Goal: Transaction & Acquisition: Purchase product/service

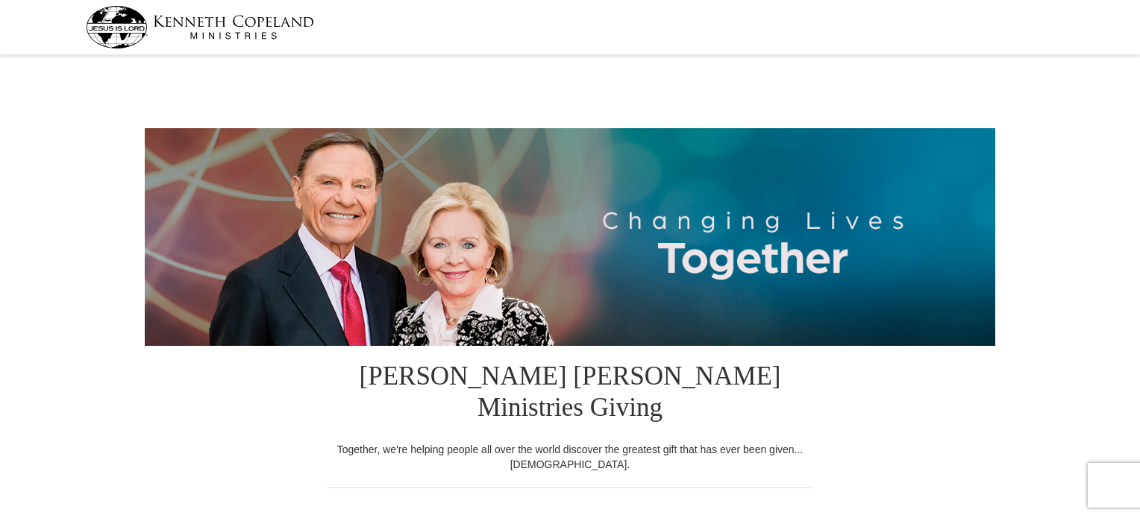
select select "OK"
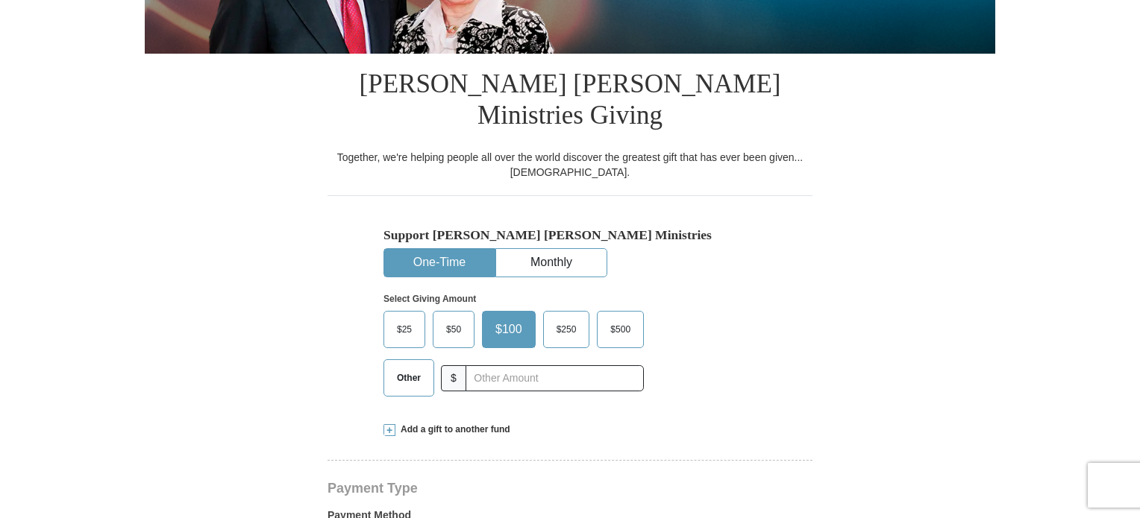
scroll to position [298, 0]
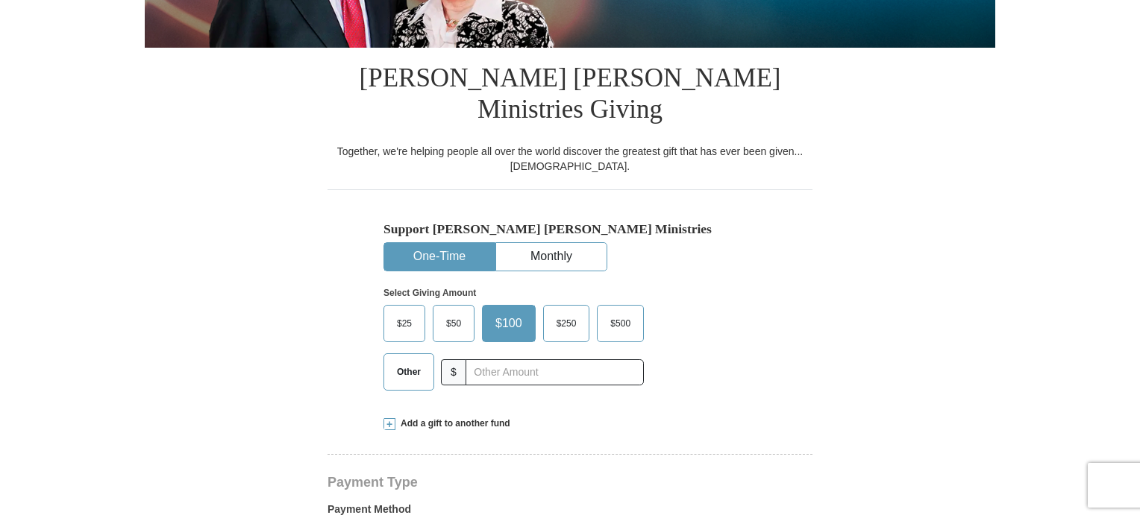
click at [408, 313] on span "$25" at bounding box center [404, 324] width 30 height 22
click at [0, 0] on input "$25" at bounding box center [0, 0] width 0 height 0
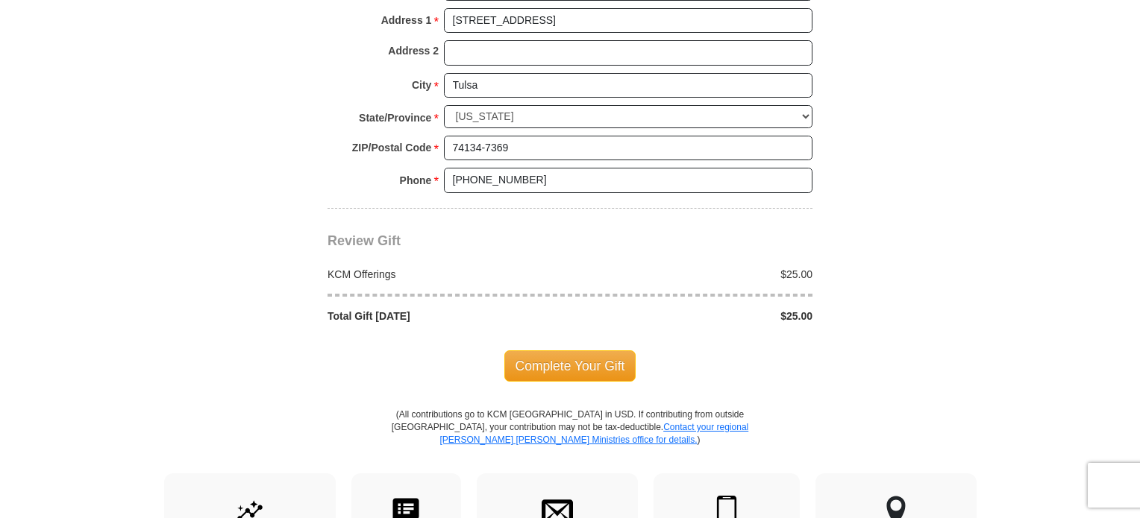
scroll to position [1268, 0]
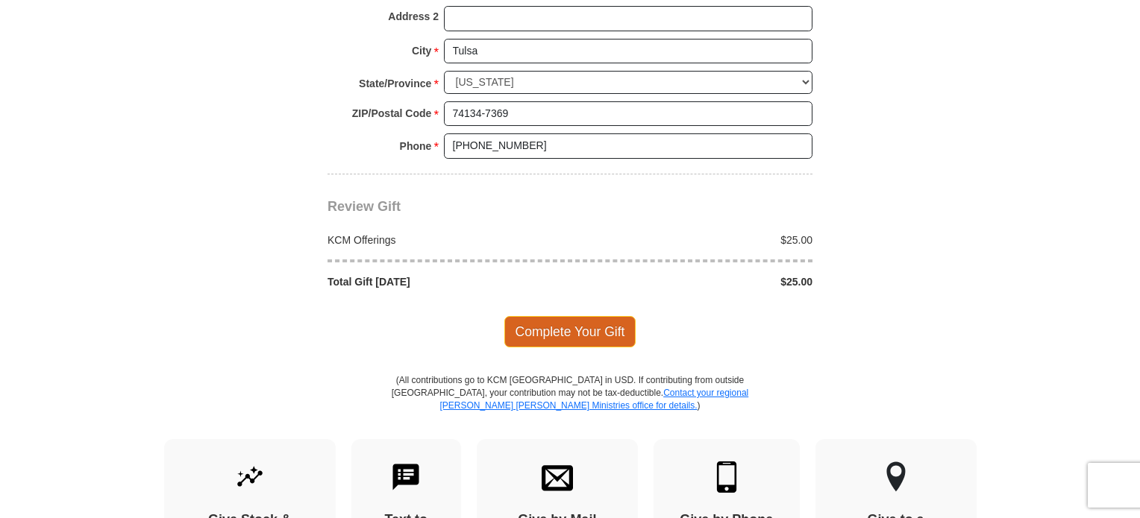
click at [563, 316] on span "Complete Your Gift" at bounding box center [570, 331] width 132 height 31
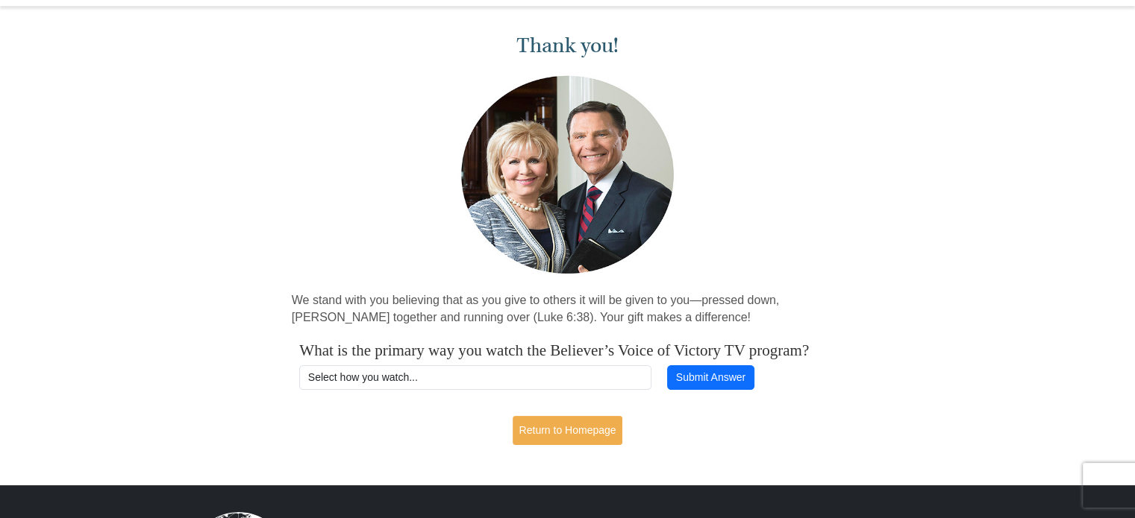
scroll to position [75, 0]
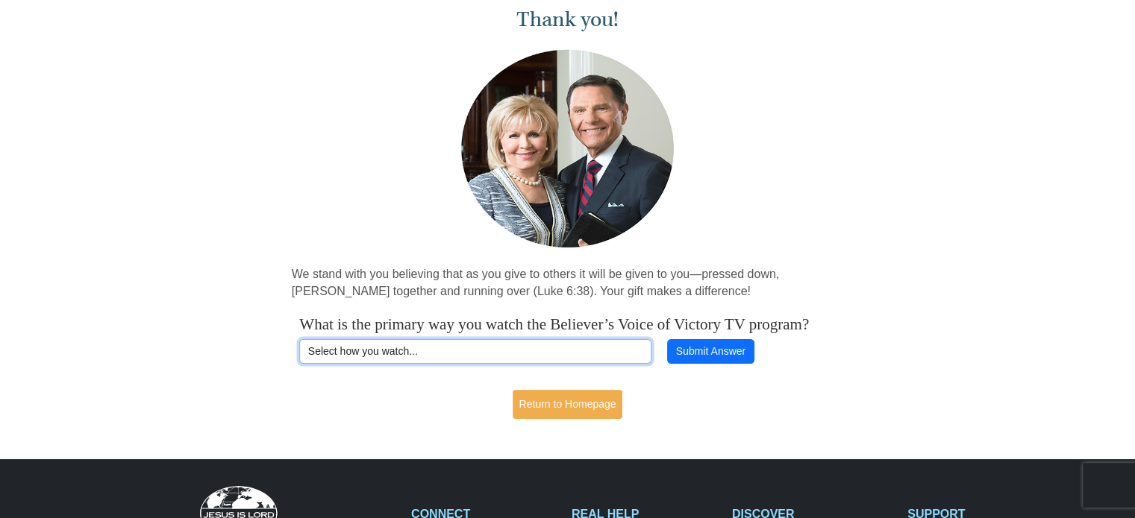
click at [630, 365] on select "Select how you watch... Daystar Morning Daystar Evening [DOMAIN_NAME] [DOMAIN_N…" at bounding box center [475, 351] width 352 height 25
select select "YOUTUBE"
click at [299, 358] on select "Select how you watch... Daystar Morning Daystar Evening [DOMAIN_NAME] [DOMAIN_N…" at bounding box center [475, 351] width 352 height 25
click at [358, 365] on select "Select how you watch... Daystar Morning Daystar Evening [DOMAIN_NAME] [DOMAIN_N…" at bounding box center [475, 351] width 352 height 25
select select
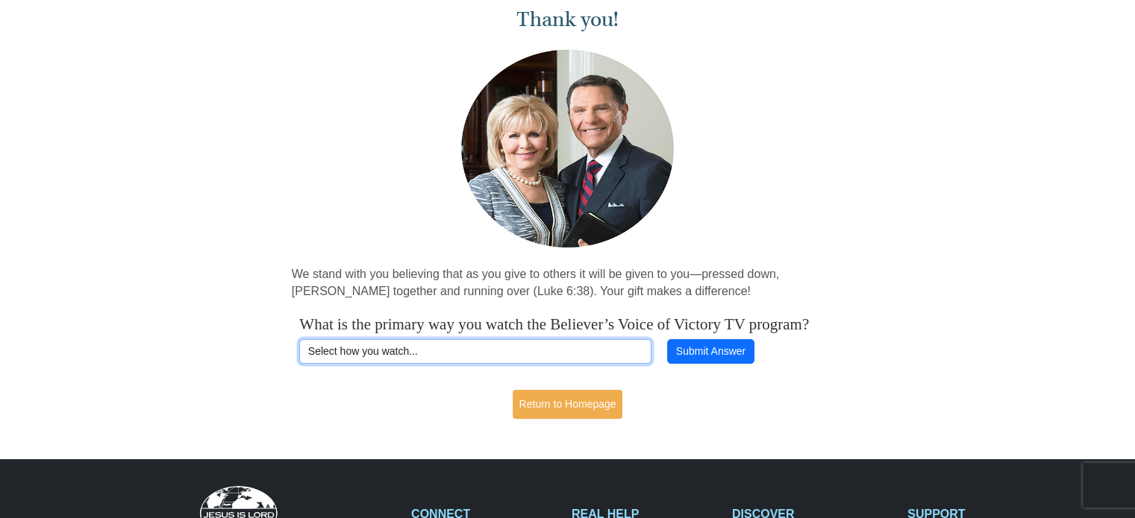
click at [299, 358] on select "Select how you watch... Daystar Morning Daystar Evening [DOMAIN_NAME] [DOMAIN_N…" at bounding box center [475, 351] width 352 height 25
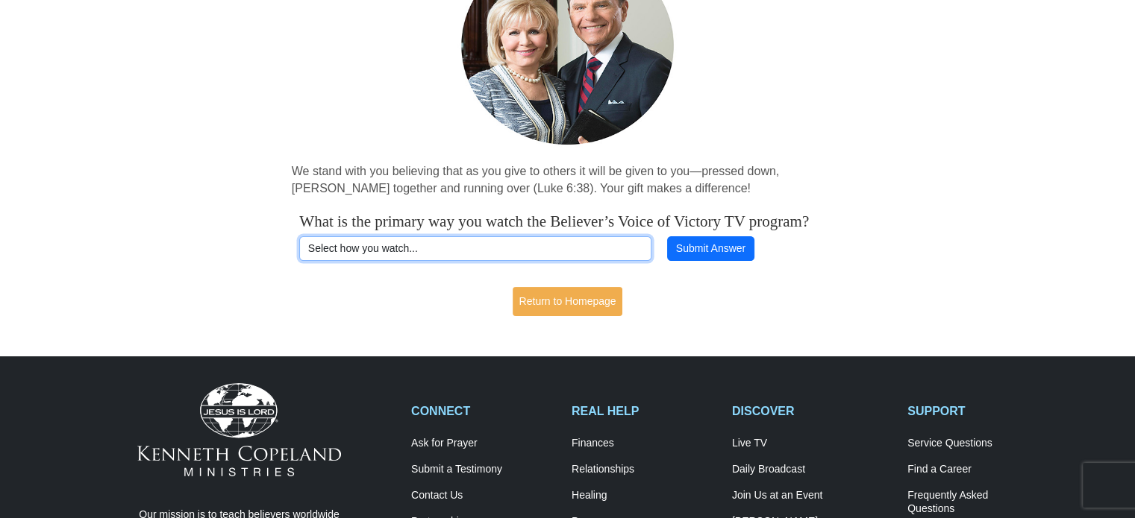
scroll to position [149, 0]
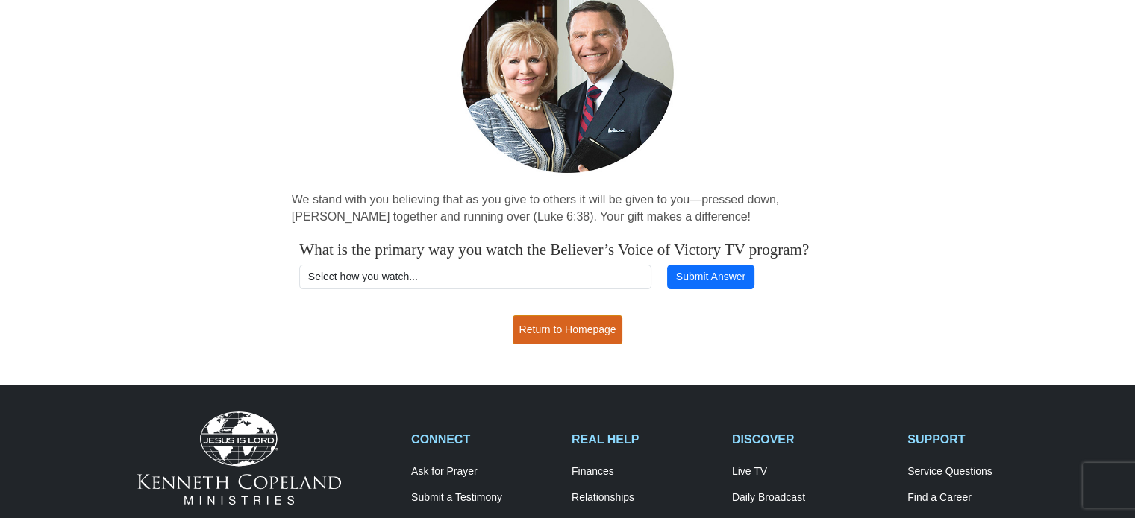
click at [577, 345] on link "Return to Homepage" at bounding box center [567, 330] width 110 height 29
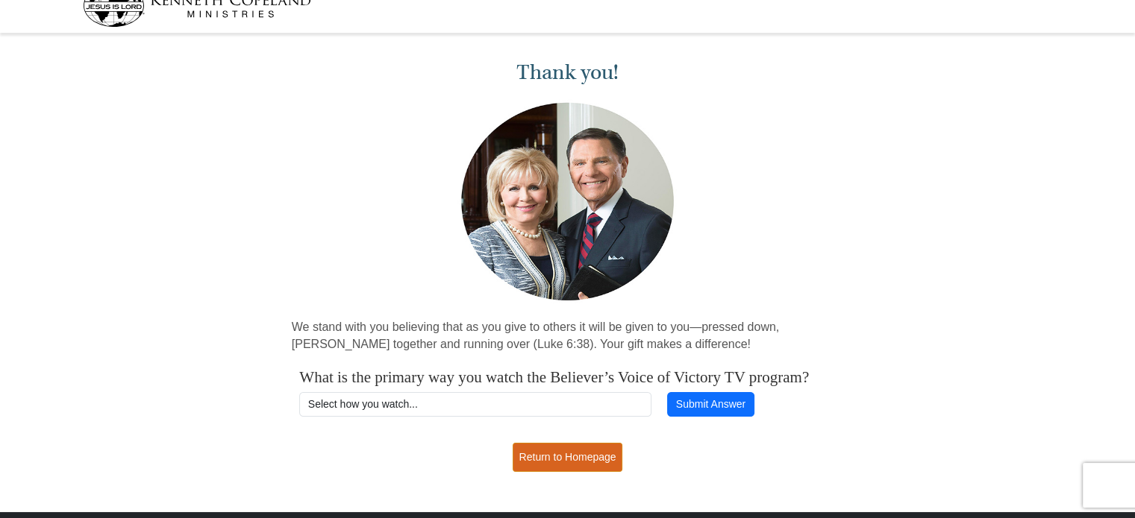
scroll to position [0, 0]
